Goal: Transaction & Acquisition: Obtain resource

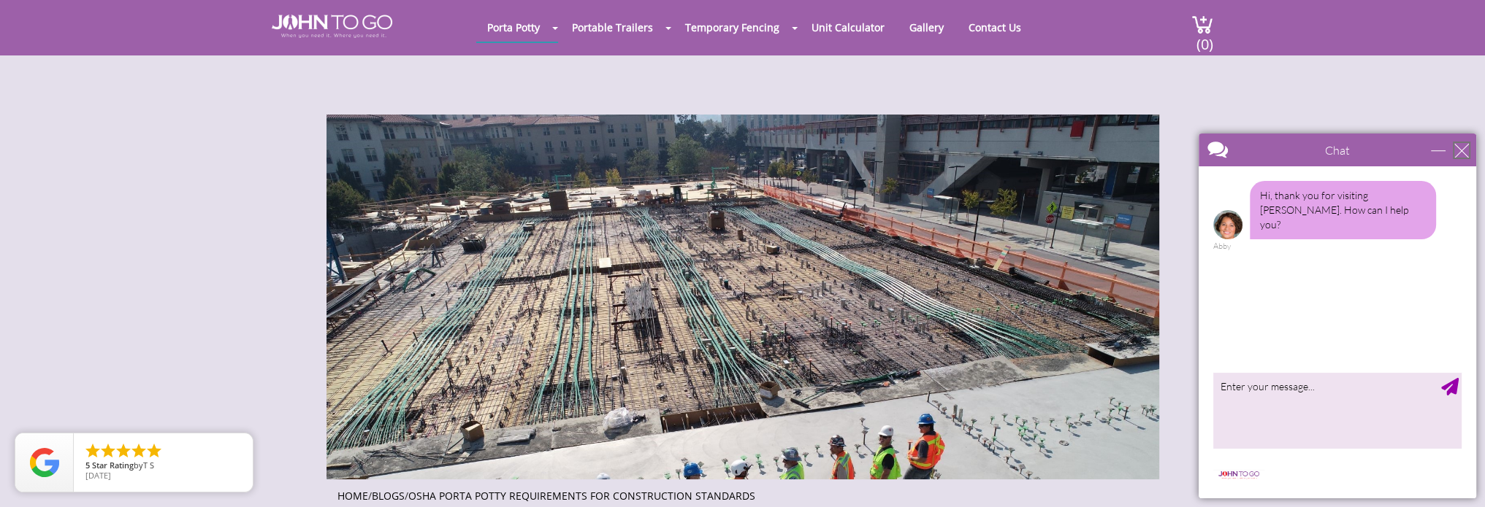
click at [1460, 153] on div "close" at bounding box center [1461, 150] width 15 height 15
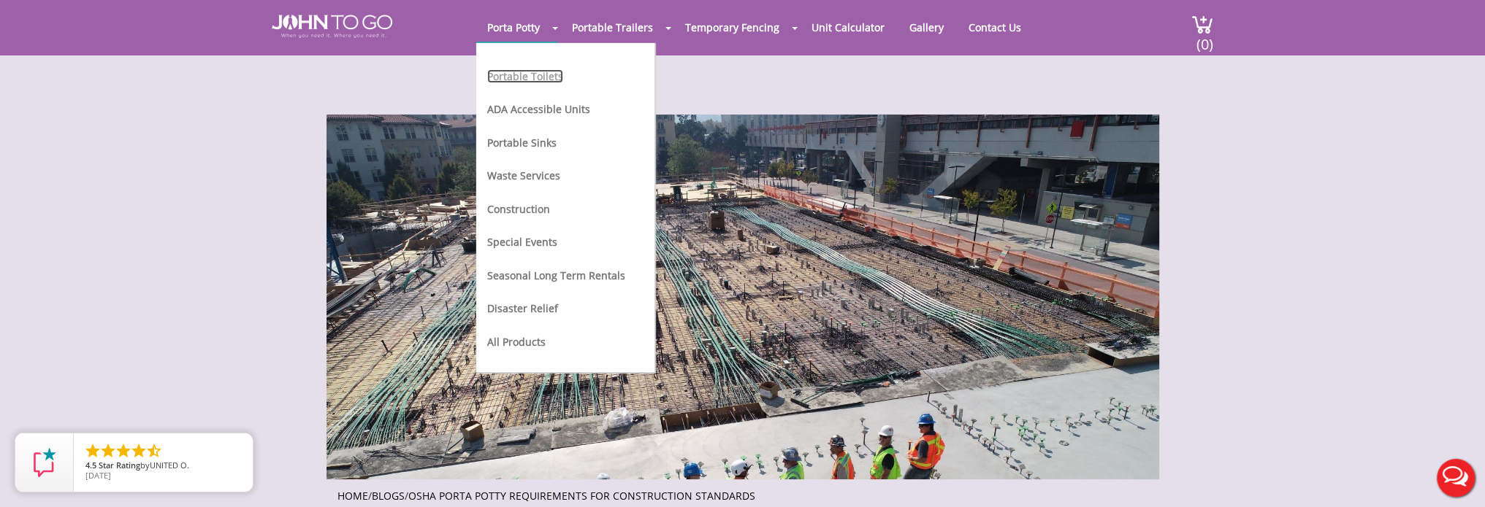
click at [526, 73] on link "Portable Toilets" at bounding box center [525, 76] width 76 height 14
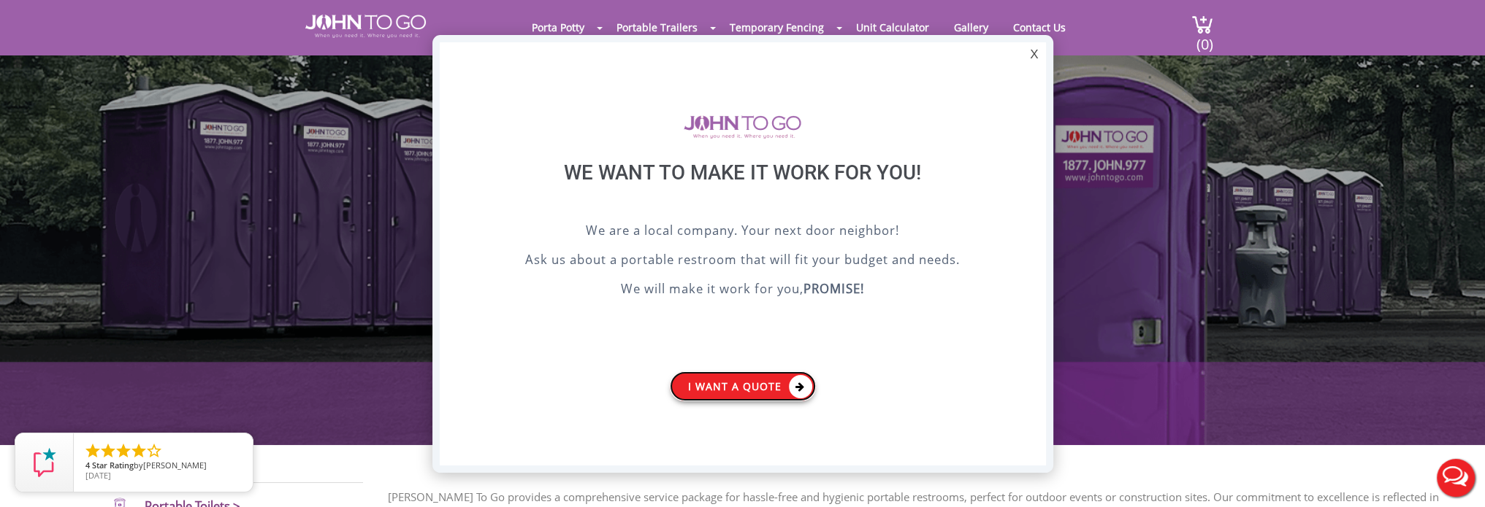
click at [766, 388] on link "I want a Quote" at bounding box center [743, 387] width 146 height 30
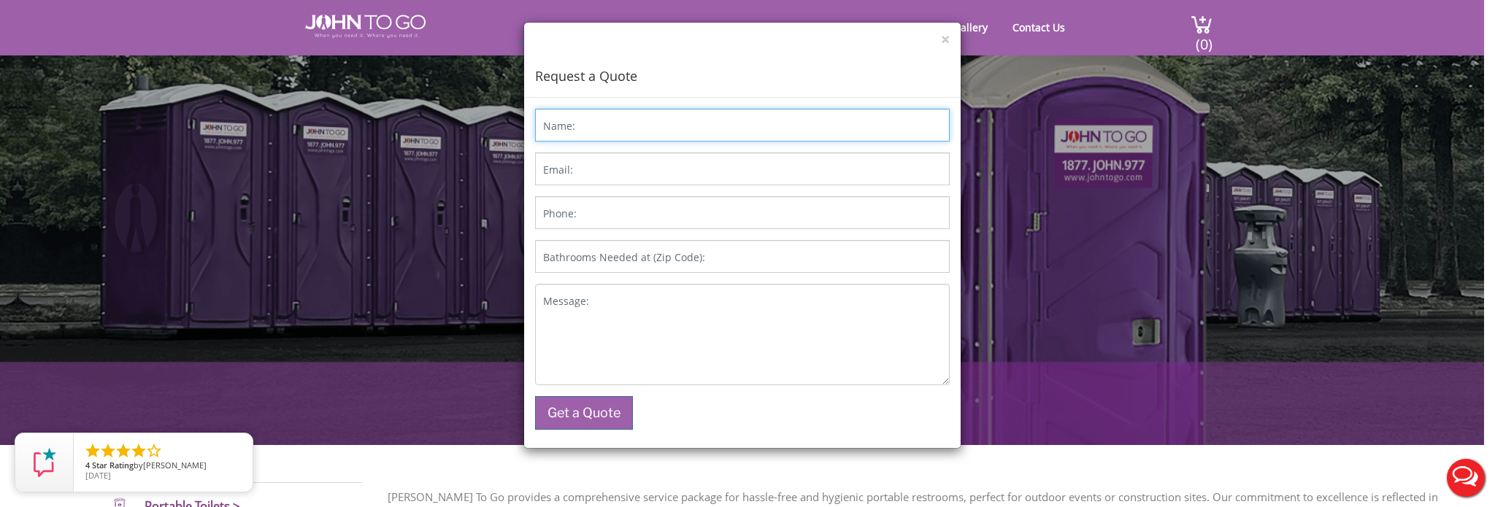
click at [651, 123] on input "Name:" at bounding box center [742, 125] width 415 height 33
type input "[PERSON_NAME]"
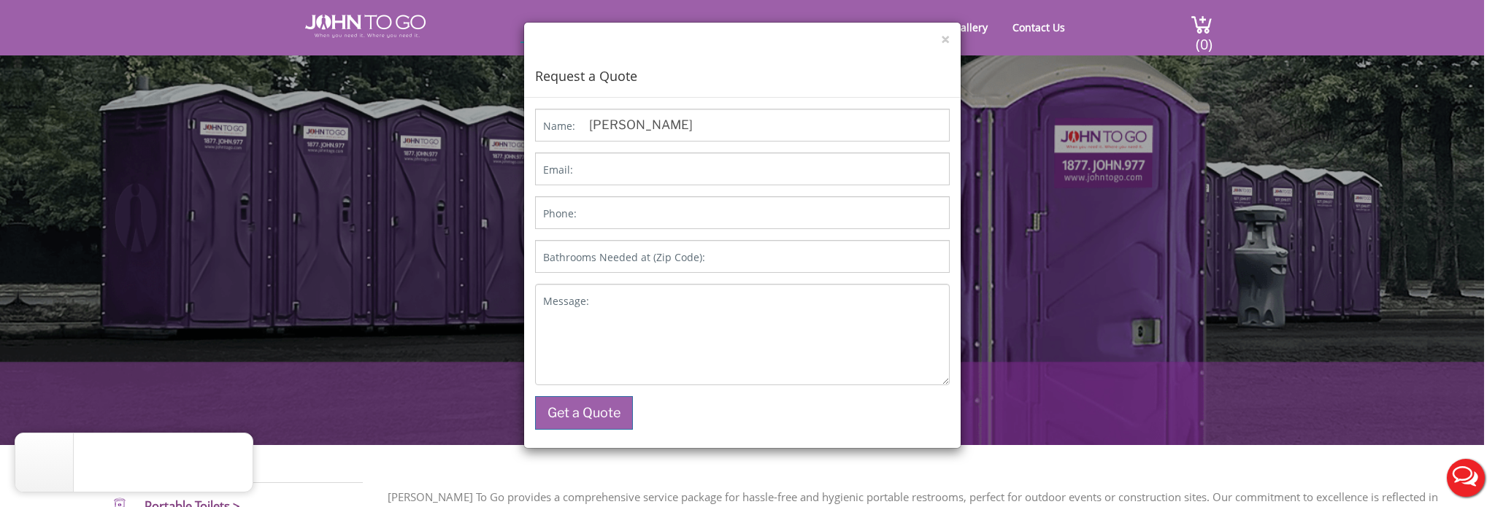
type input "[EMAIL_ADDRESS][DOMAIN_NAME]"
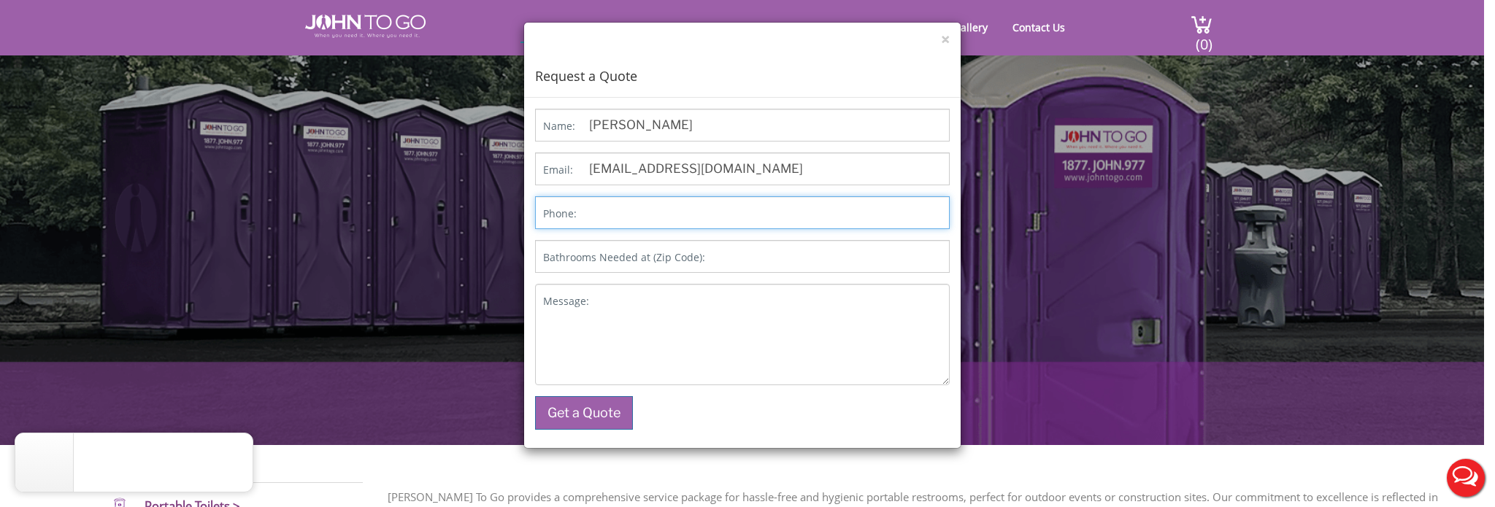
type input "2392989315"
type input "34120"
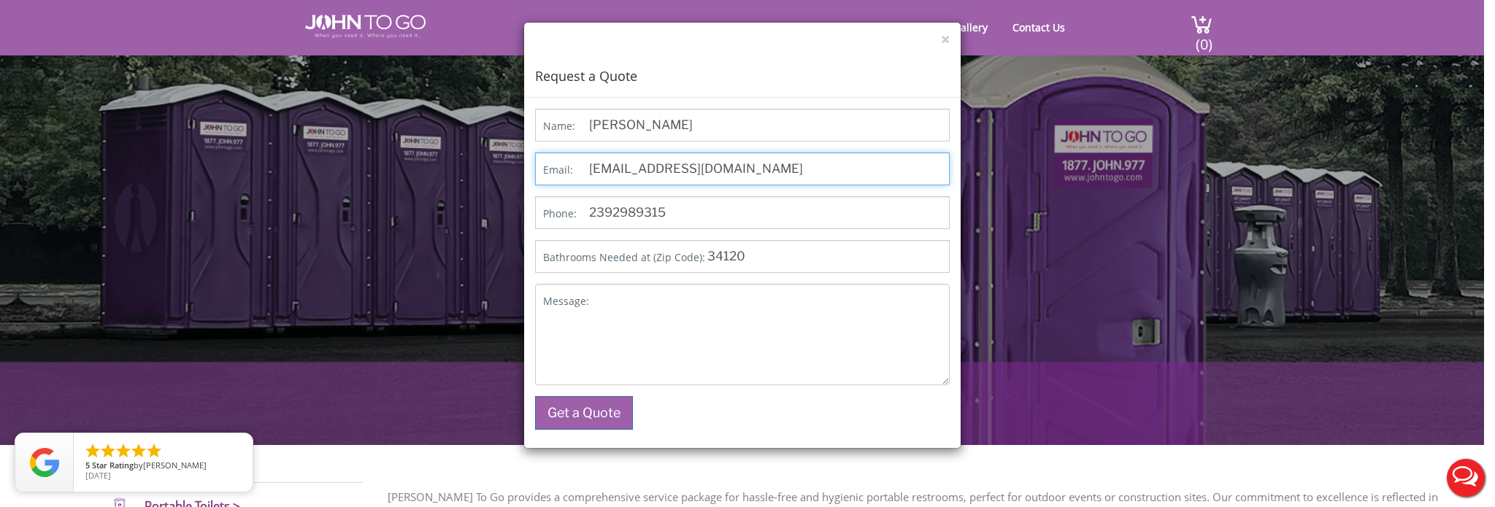
drag, startPoint x: 702, startPoint y: 172, endPoint x: 805, endPoint y: 172, distance: 103.7
click at [805, 172] on input "[EMAIL_ADDRESS][DOMAIN_NAME]" at bounding box center [742, 169] width 415 height 33
click at [805, 197] on input "2392989315" at bounding box center [742, 212] width 415 height 33
drag, startPoint x: 638, startPoint y: 257, endPoint x: 648, endPoint y: 253, distance: 10.2
click at [638, 256] on label "Bathrooms Needed at (Zip Code):" at bounding box center [624, 257] width 162 height 15
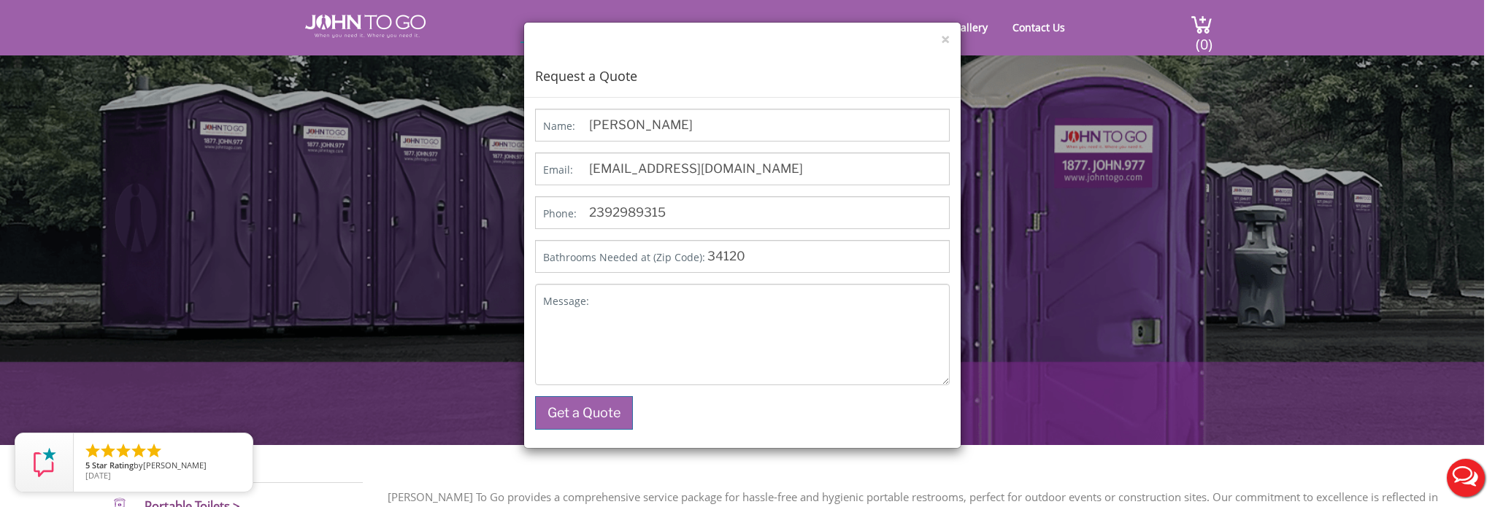
click at [638, 256] on input "34120" at bounding box center [742, 256] width 415 height 33
drag, startPoint x: 752, startPoint y: 256, endPoint x: 704, endPoint y: 254, distance: 48.2
click at [704, 254] on input "34120" at bounding box center [742, 256] width 415 height 33
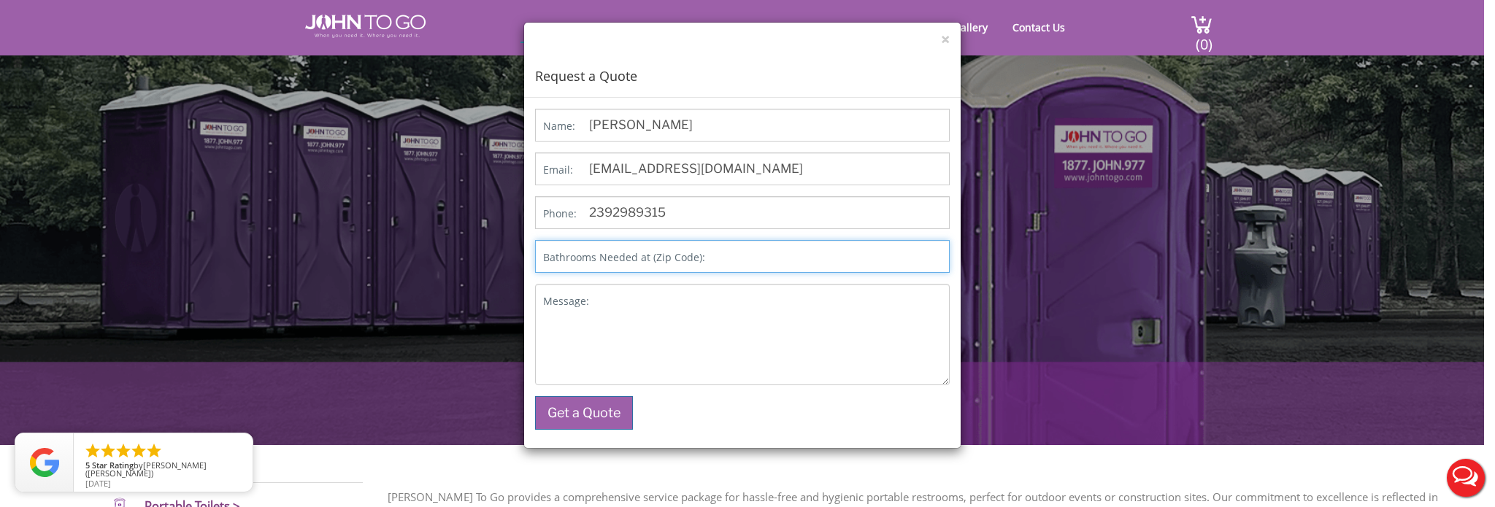
paste input "[MEDICAL_DATA], FL, 33166"
type input "[MEDICAL_DATA], FL, 33166"
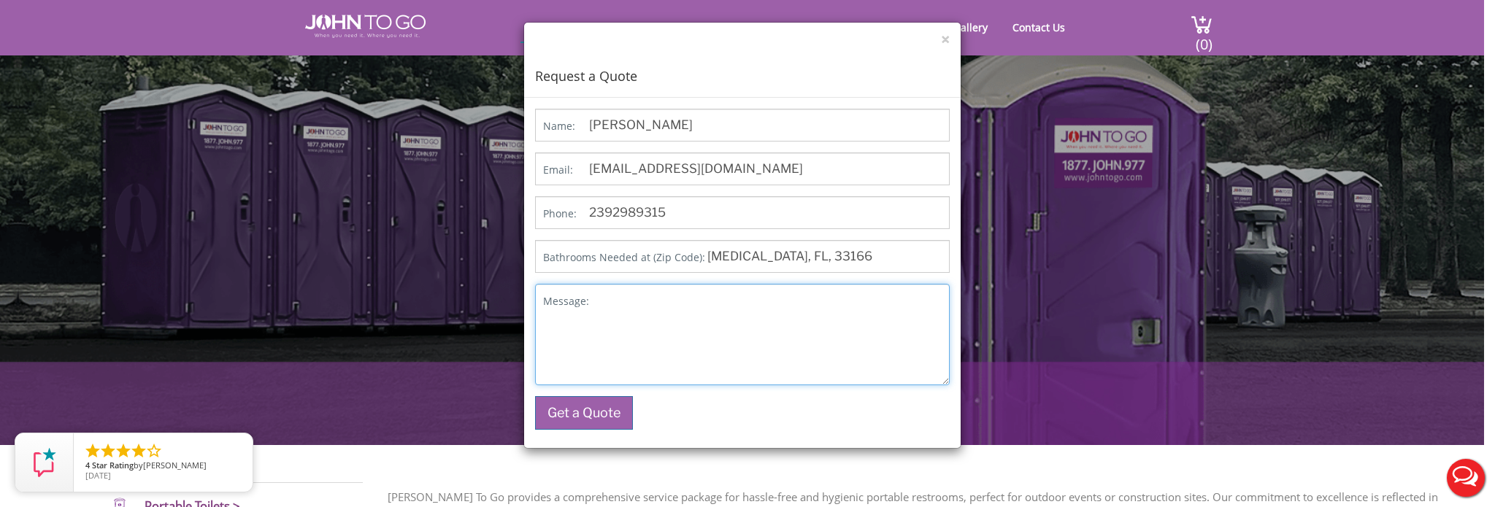
click at [623, 334] on textarea "Message:" at bounding box center [742, 334] width 415 height 101
type textarea "1 unit"
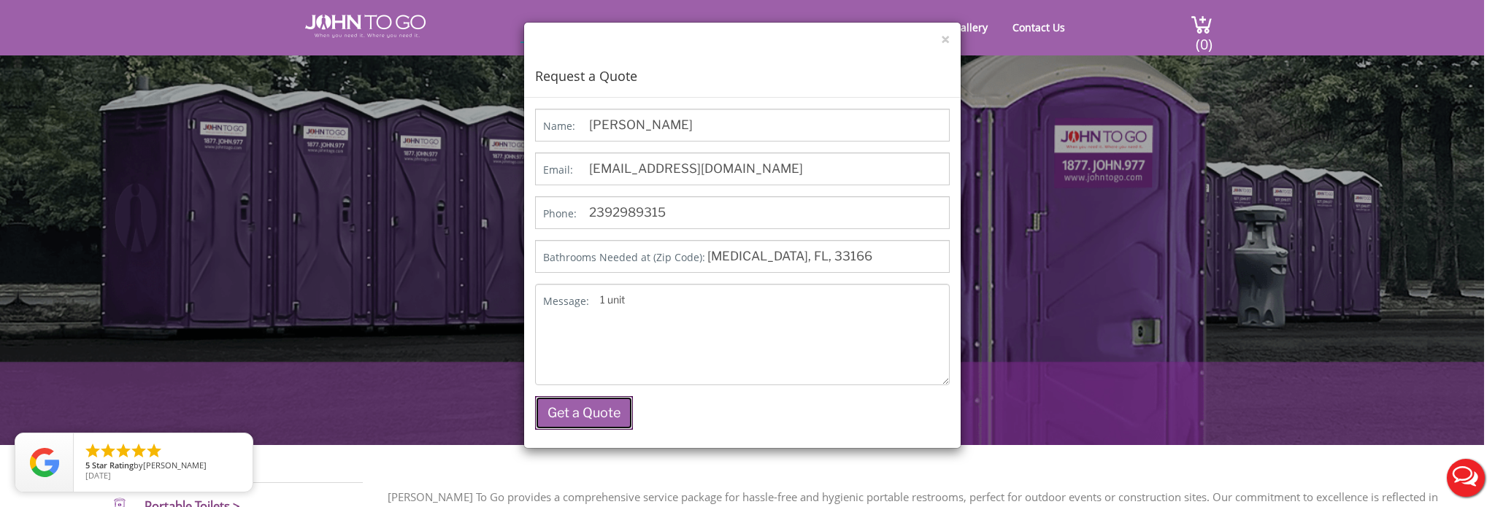
click at [616, 418] on button "Get a Quote" at bounding box center [584, 413] width 98 height 34
